Goal: Contribute content: Add original content to the website for others to see

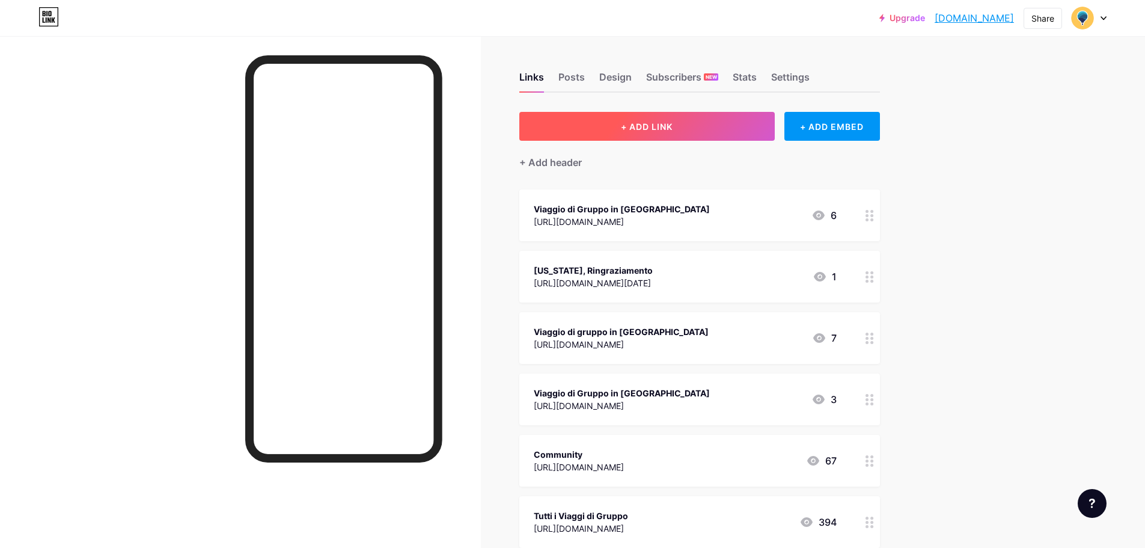
click at [646, 121] on span "+ ADD LINK" at bounding box center [647, 126] width 52 height 10
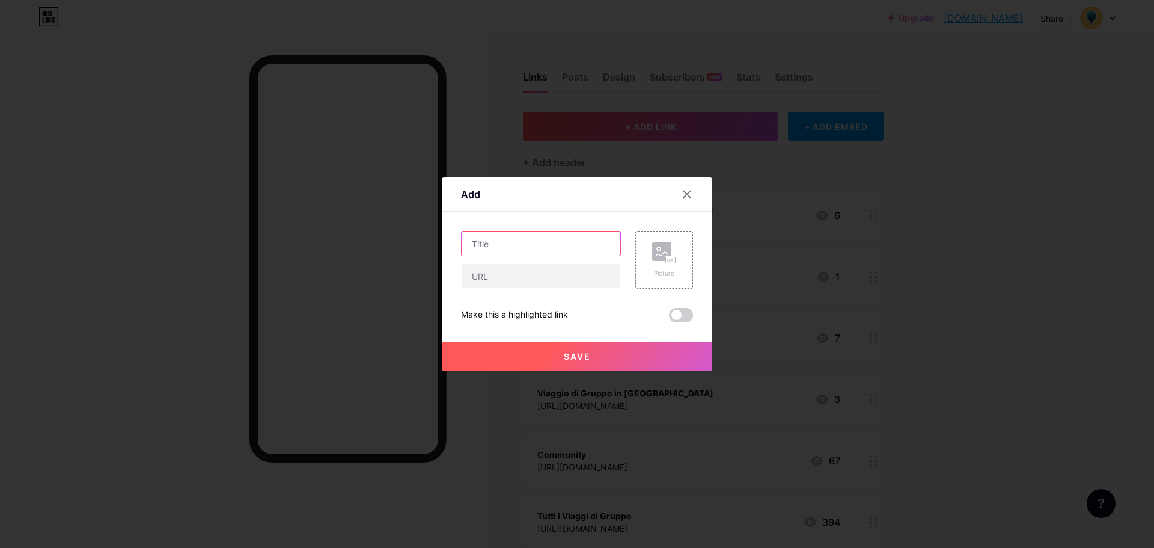
click at [525, 233] on input "text" at bounding box center [541, 243] width 159 height 24
paste input "Giappone Hanami 2026"
type input "Giappone Hanami 2026"
click at [471, 282] on input "text" at bounding box center [541, 276] width 159 height 24
paste input "[URL][DOMAIN_NAME]"
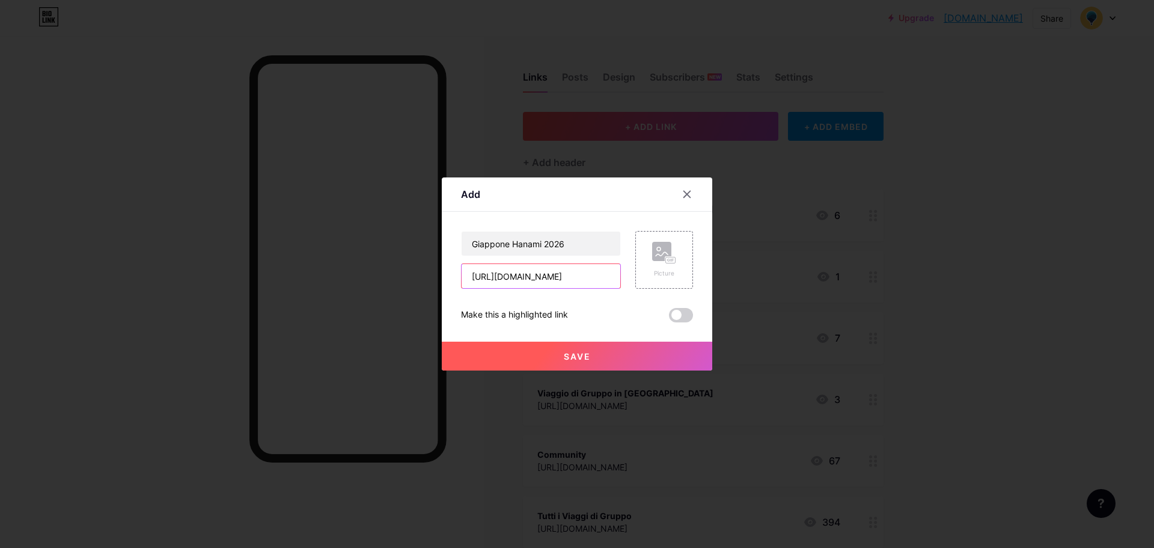
scroll to position [0, 160]
type input "[URL][DOMAIN_NAME]"
click at [558, 359] on button "Save" at bounding box center [577, 355] width 270 height 29
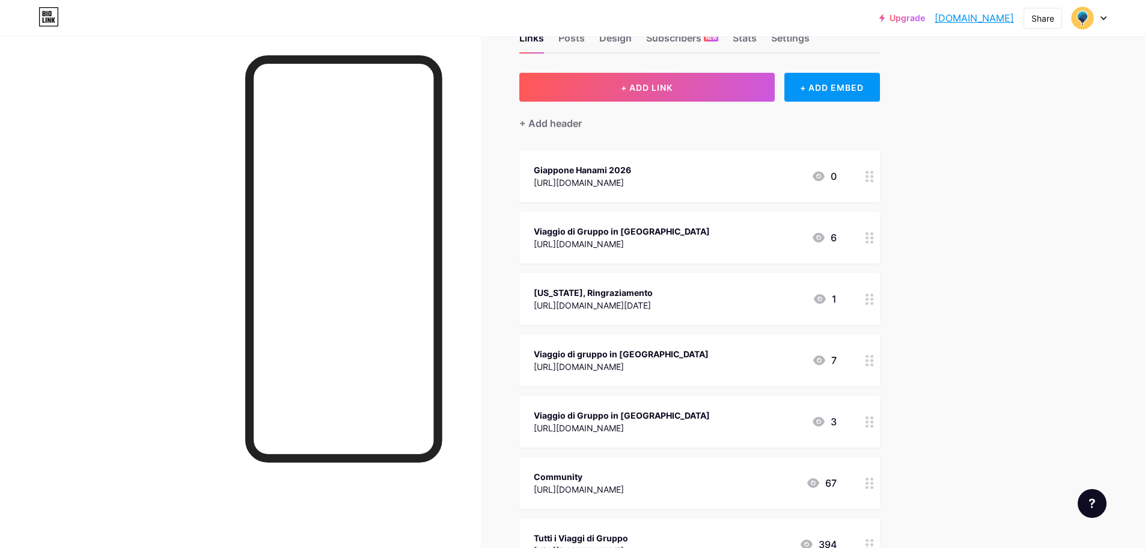
scroll to position [60, 0]
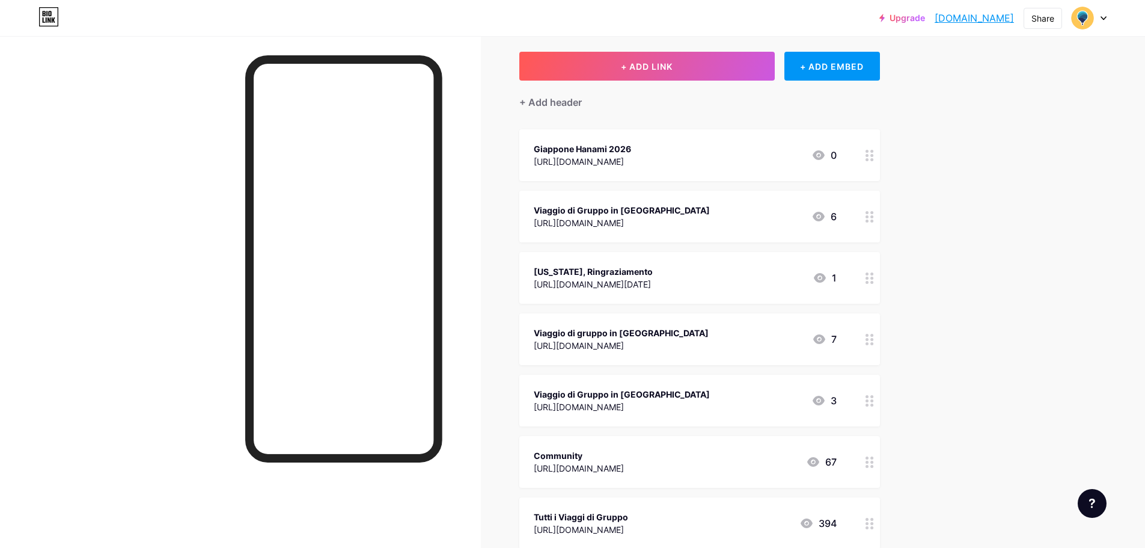
drag, startPoint x: 675, startPoint y: 152, endPoint x: 690, endPoint y: 266, distance: 115.2
click at [687, 279] on span "Giappone Hanami 2026 [URL][DOMAIN_NAME] 0 Viaggio di Gruppo in [GEOGRAPHIC_DATA…" at bounding box center [699, 369] width 361 height 481
click at [998, 148] on div "Upgrade moondoo.bio.lin... [DOMAIN_NAME] Share Switch accounts Moondoo [DOMAIN_…" at bounding box center [572, 417] width 1145 height 954
click at [908, 153] on div "Links Posts Design Subscribers NEW Stats Settings + ADD LINK + ADD EMBED + Add …" at bounding box center [465, 435] width 930 height 918
click at [878, 337] on div at bounding box center [870, 339] width 20 height 52
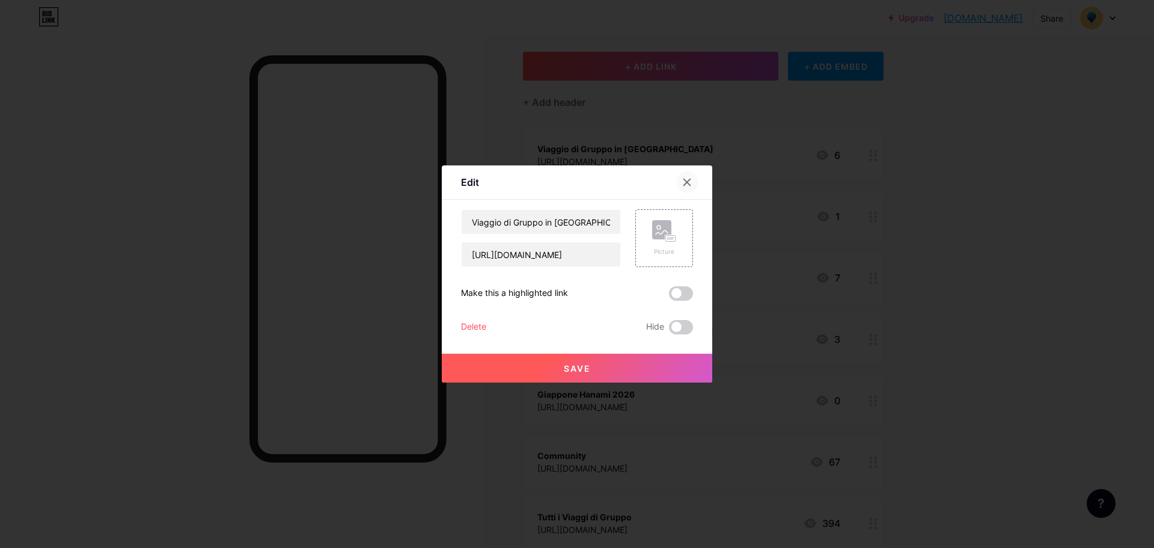
click at [686, 185] on icon at bounding box center [687, 182] width 10 height 10
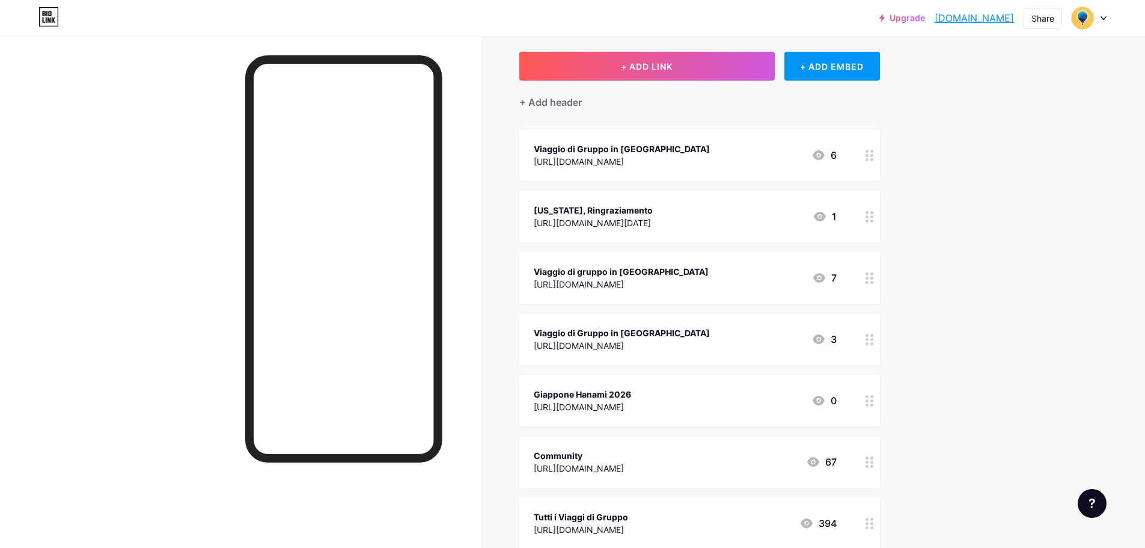
click at [980, 188] on div "Upgrade moondoo.bio.lin... [DOMAIN_NAME] Share Switch accounts Moondoo [DOMAIN_…" at bounding box center [572, 417] width 1145 height 954
